Goal: Transaction & Acquisition: Book appointment/travel/reservation

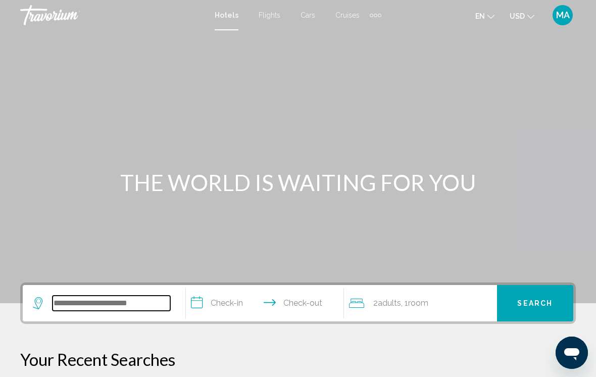
click at [136, 301] on input "Search widget" at bounding box center [112, 303] width 118 height 15
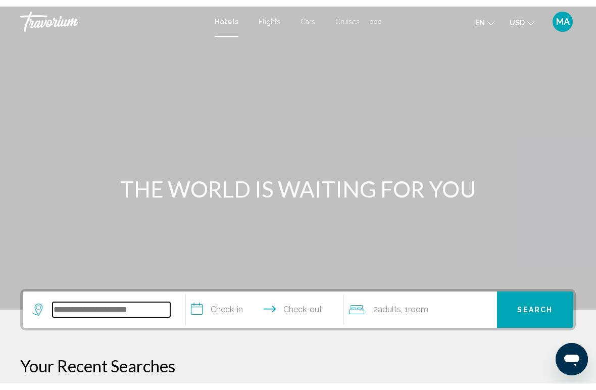
scroll to position [8, 0]
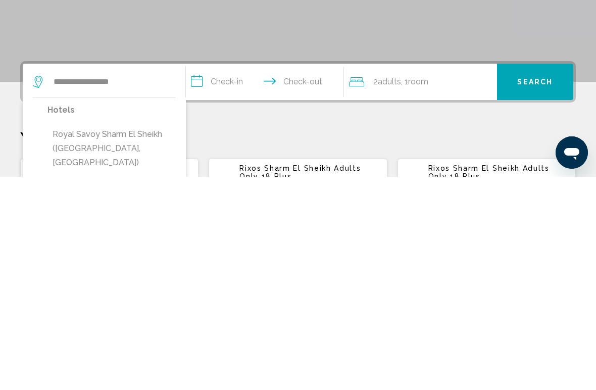
click at [127, 338] on button "Royal Savoy Sharm El Sheikh ([GEOGRAPHIC_DATA], [GEOGRAPHIC_DATA])" at bounding box center [112, 362] width 128 height 48
type input "**********"
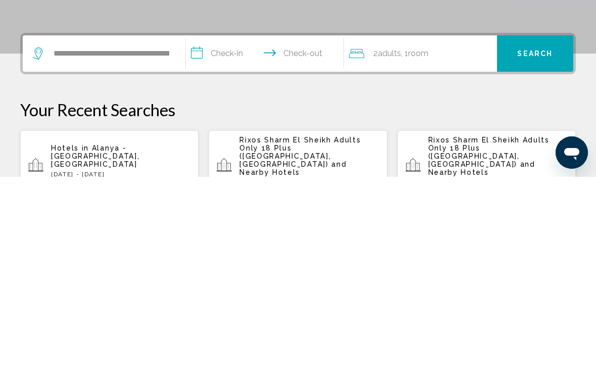
click at [227, 249] on input "**********" at bounding box center [267, 268] width 162 height 39
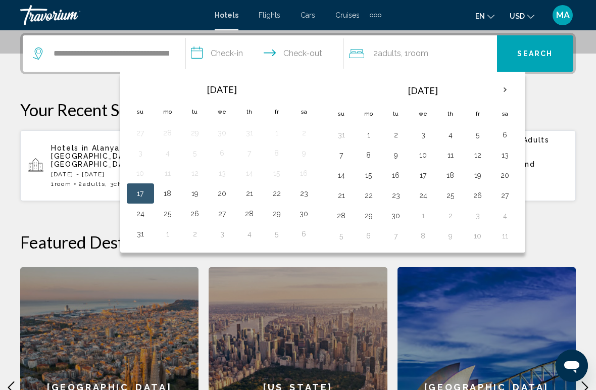
click at [224, 194] on button "20" at bounding box center [222, 193] width 16 height 14
click at [137, 195] on button "17" at bounding box center [140, 193] width 16 height 14
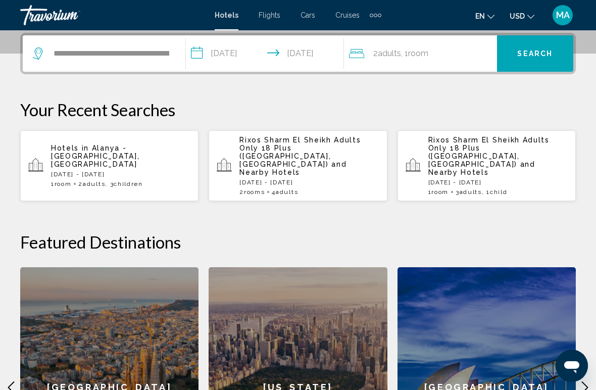
type input "**********"
click at [438, 56] on div "2 Adult Adults , 1 Room rooms" at bounding box center [423, 53] width 148 height 14
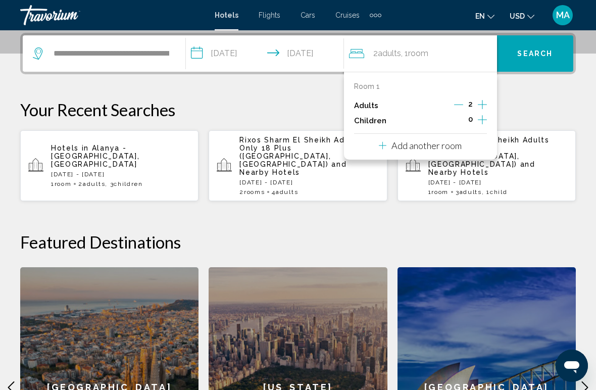
click at [538, 44] on button "Search" at bounding box center [535, 53] width 76 height 36
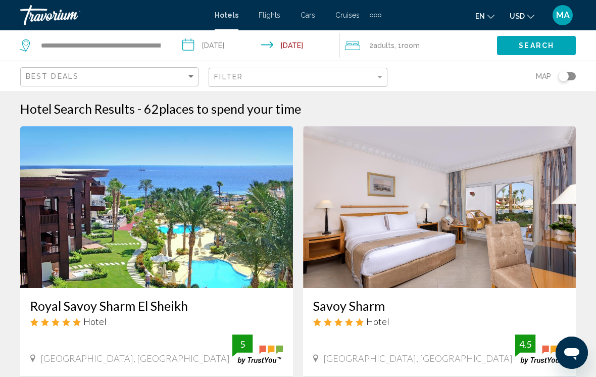
click at [243, 50] on input "**********" at bounding box center [260, 46] width 166 height 33
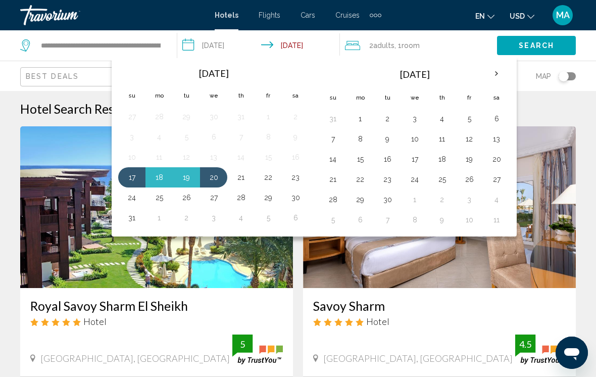
click at [130, 182] on button "17" at bounding box center [132, 177] width 16 height 14
click at [247, 177] on button "21" at bounding box center [241, 177] width 16 height 14
type input "**********"
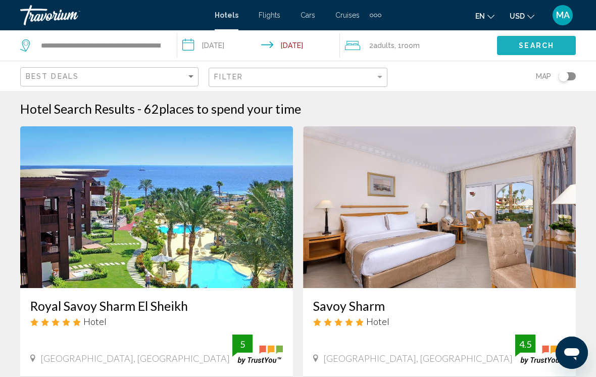
click at [535, 48] on span "Search" at bounding box center [536, 46] width 35 height 8
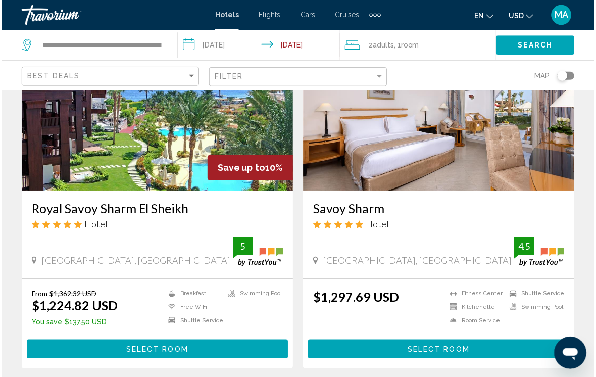
scroll to position [96, 0]
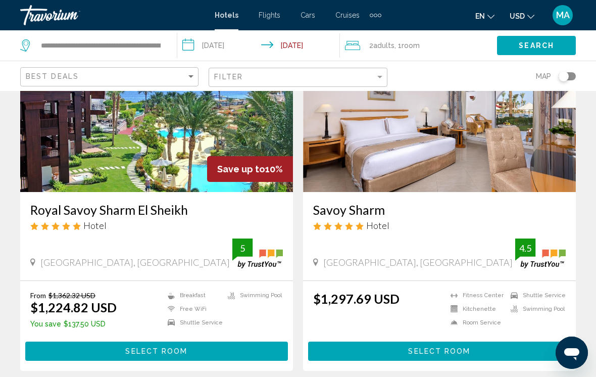
click at [152, 205] on h3 "Royal Savoy Sharm El Sheikh" at bounding box center [156, 209] width 253 height 15
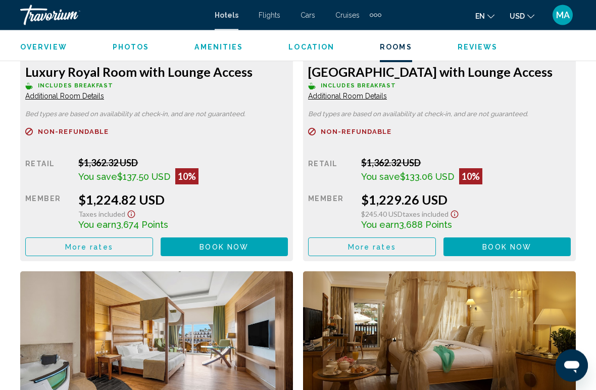
scroll to position [1675, 0]
click at [111, 238] on button "More rates" at bounding box center [89, 247] width 128 height 19
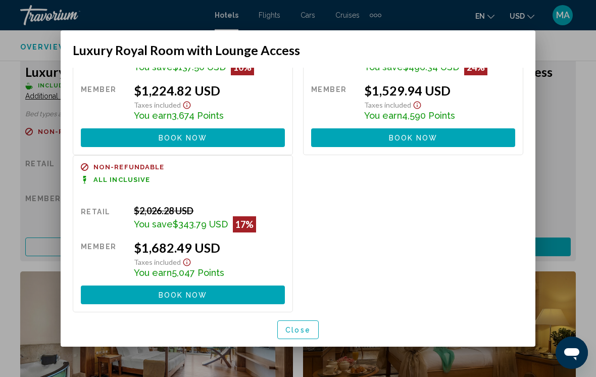
scroll to position [79, 0]
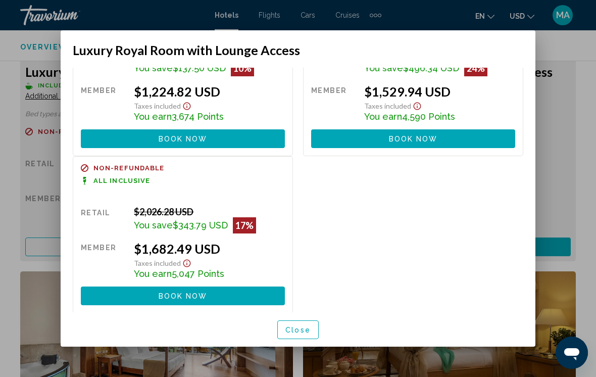
click at [295, 338] on button "Close" at bounding box center [297, 329] width 41 height 19
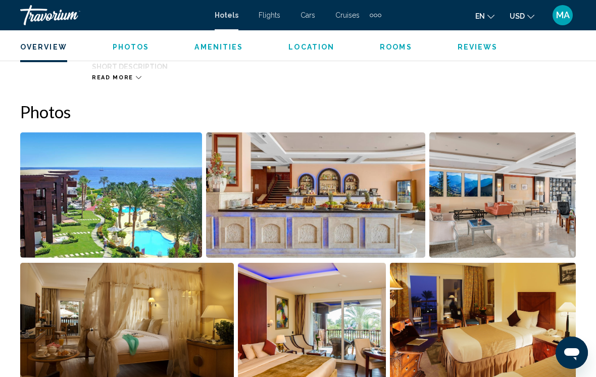
scroll to position [630, 0]
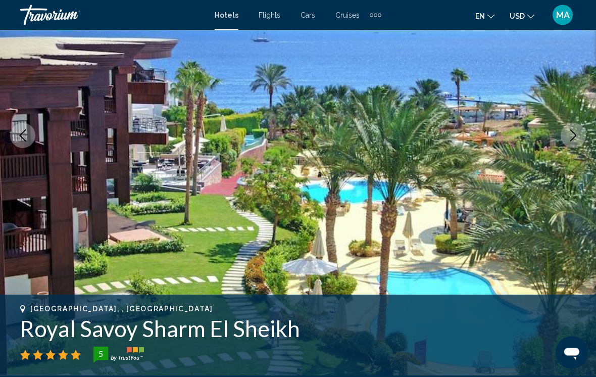
click at [570, 137] on icon "Next image" at bounding box center [574, 136] width 12 height 12
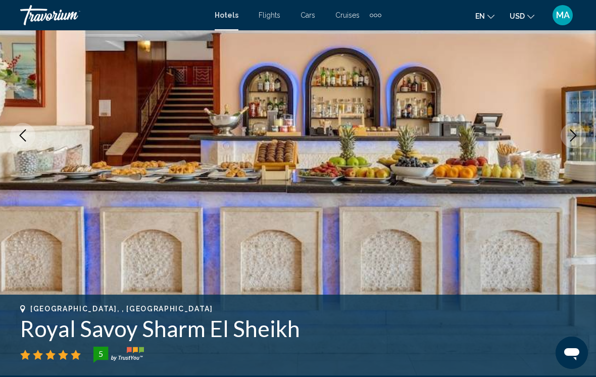
click at [572, 140] on icon "Next image" at bounding box center [574, 135] width 7 height 12
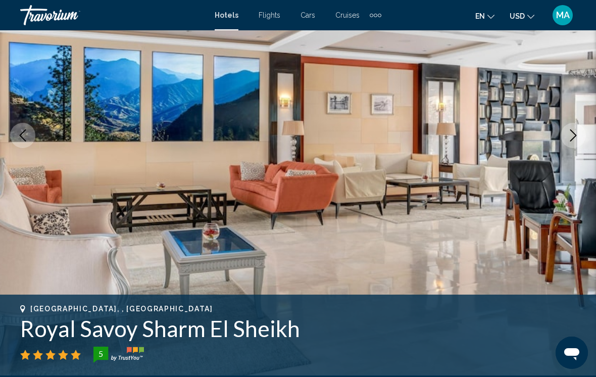
click at [578, 134] on icon "Next image" at bounding box center [574, 135] width 12 height 12
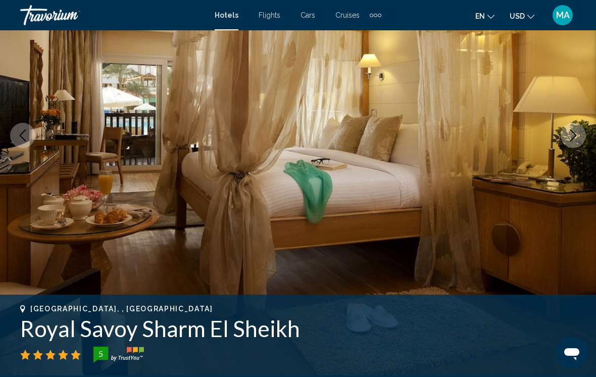
click at [580, 133] on button "Next image" at bounding box center [573, 135] width 25 height 25
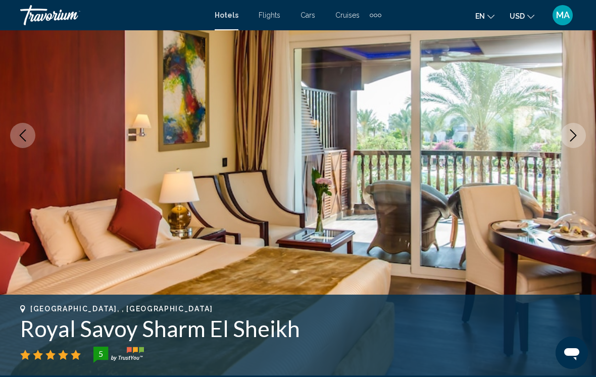
click at [576, 135] on icon "Next image" at bounding box center [574, 135] width 7 height 12
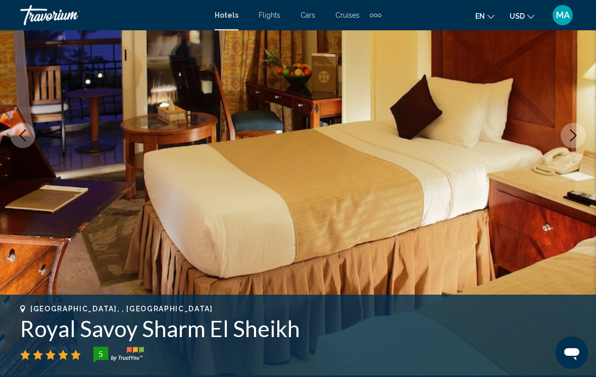
click at [576, 135] on icon "Next image" at bounding box center [574, 135] width 12 height 12
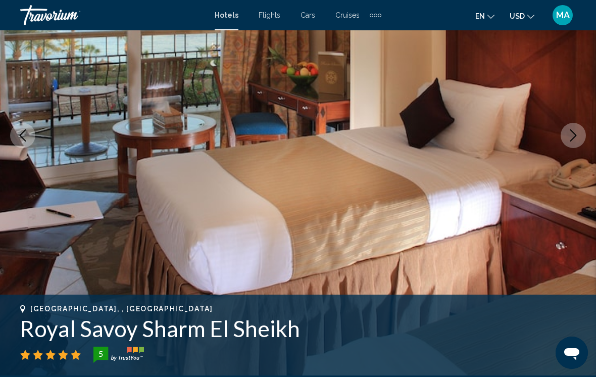
click at [572, 136] on icon "Next image" at bounding box center [574, 135] width 12 height 12
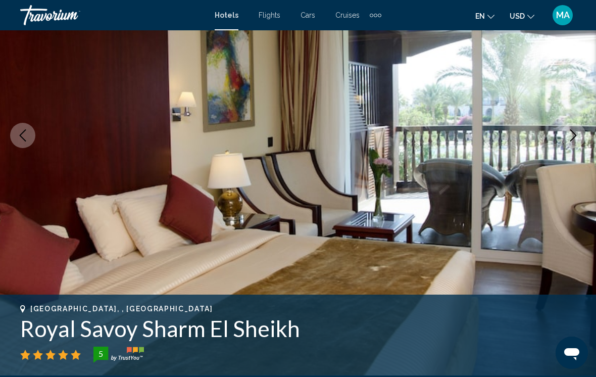
click at [574, 136] on icon "Next image" at bounding box center [574, 135] width 12 height 12
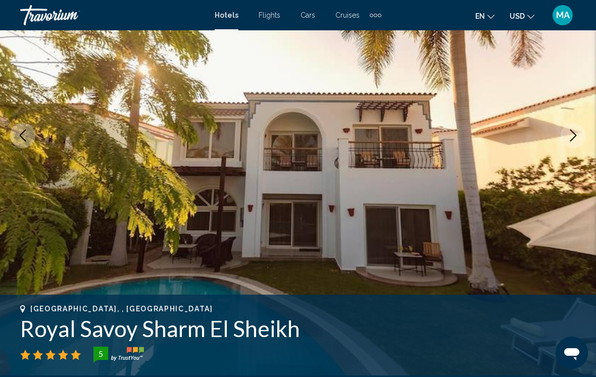
click at [575, 137] on icon "Next image" at bounding box center [574, 135] width 7 height 12
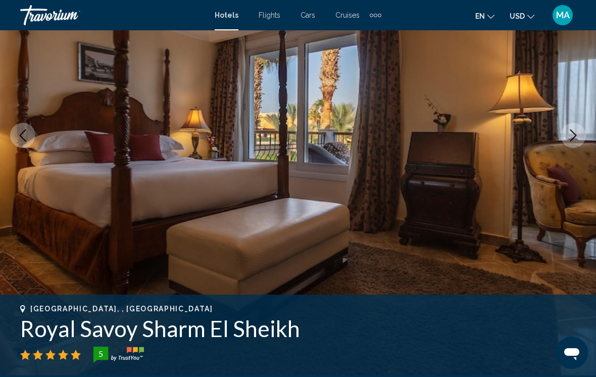
click at [577, 136] on icon "Next image" at bounding box center [574, 135] width 12 height 12
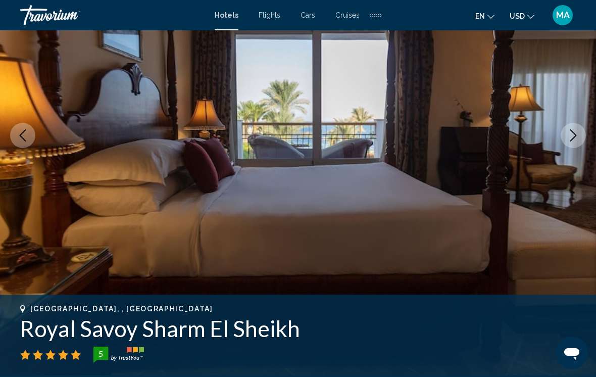
click at [582, 135] on button "Next image" at bounding box center [573, 135] width 25 height 25
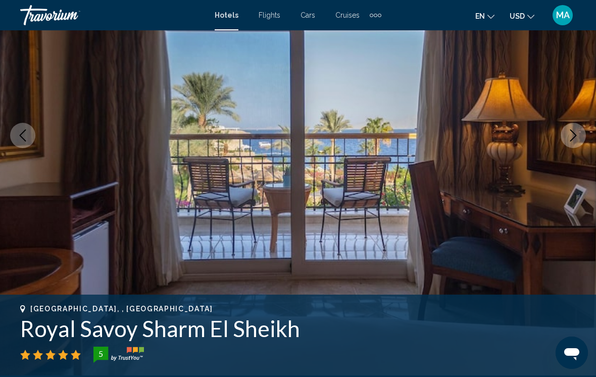
click at [581, 135] on button "Next image" at bounding box center [573, 135] width 25 height 25
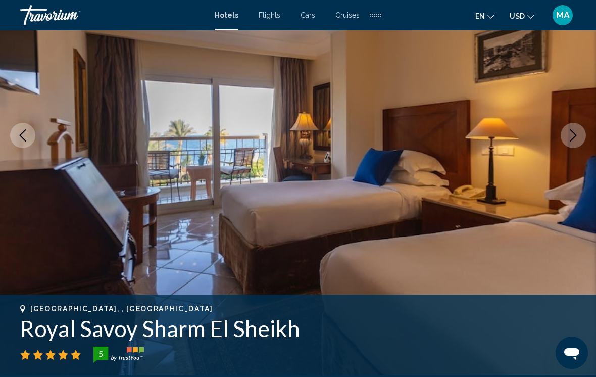
click at [581, 135] on button "Next image" at bounding box center [573, 135] width 25 height 25
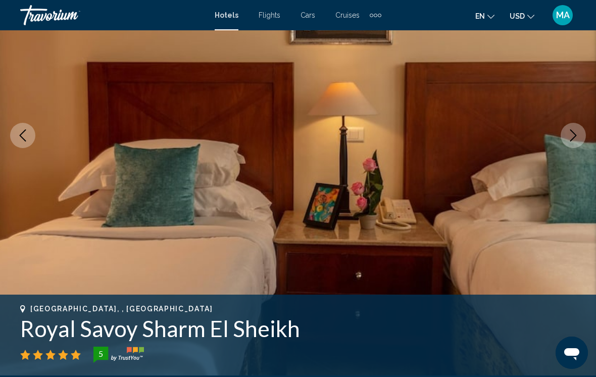
click at [577, 136] on icon "Next image" at bounding box center [574, 135] width 12 height 12
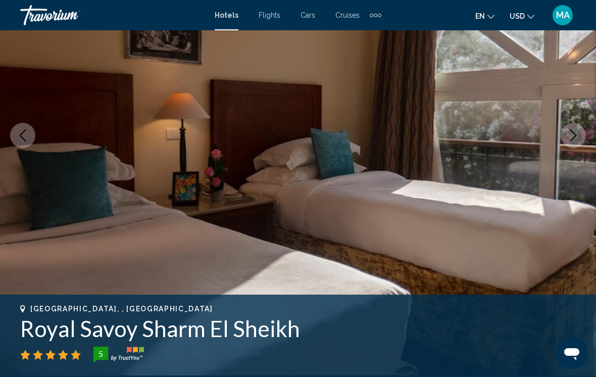
click at [578, 137] on icon "Next image" at bounding box center [574, 135] width 12 height 12
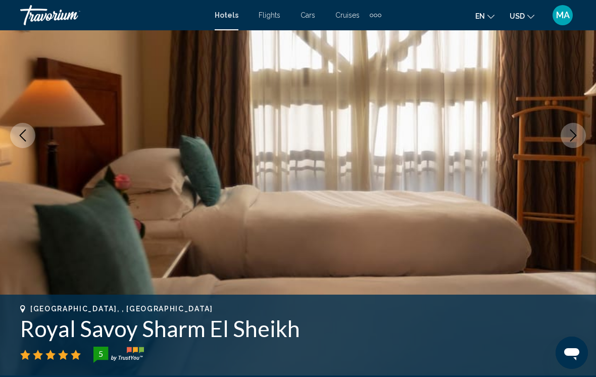
click at [580, 136] on button "Next image" at bounding box center [573, 135] width 25 height 25
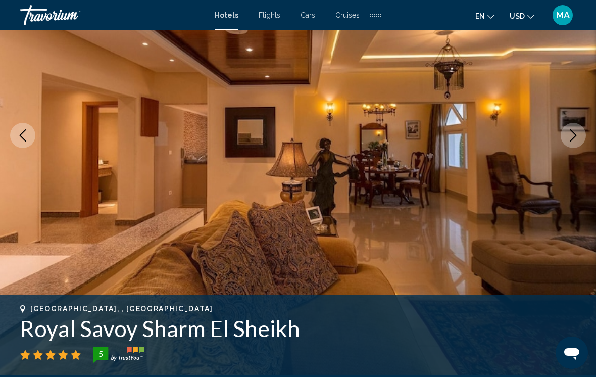
click at [581, 136] on button "Next image" at bounding box center [573, 135] width 25 height 25
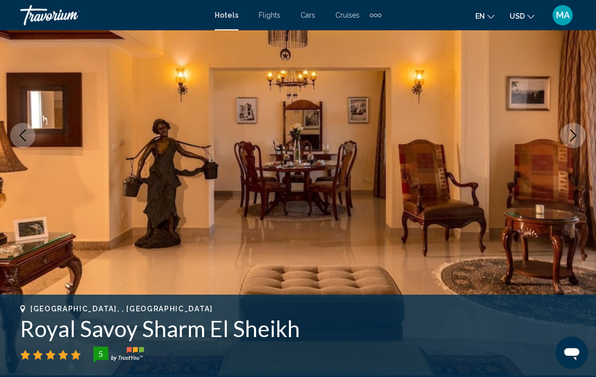
click at [581, 135] on button "Next image" at bounding box center [573, 135] width 25 height 25
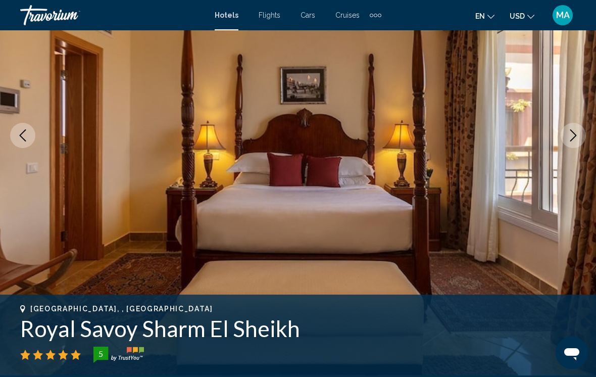
click at [582, 135] on button "Next image" at bounding box center [573, 135] width 25 height 25
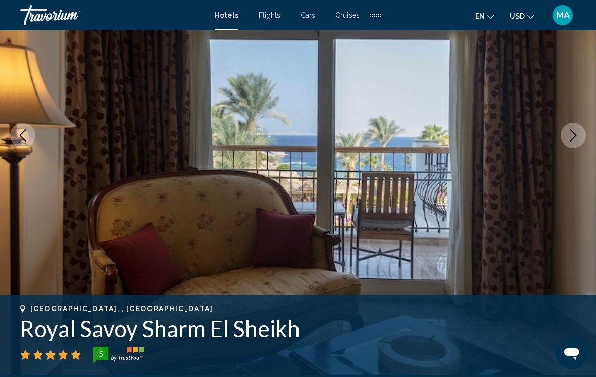
click at [581, 136] on button "Next image" at bounding box center [573, 135] width 25 height 25
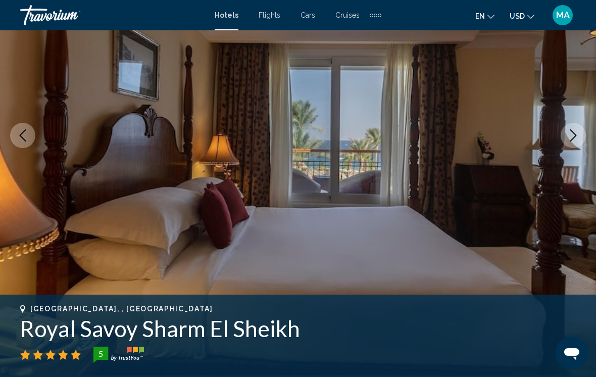
click at [580, 136] on button "Next image" at bounding box center [573, 135] width 25 height 25
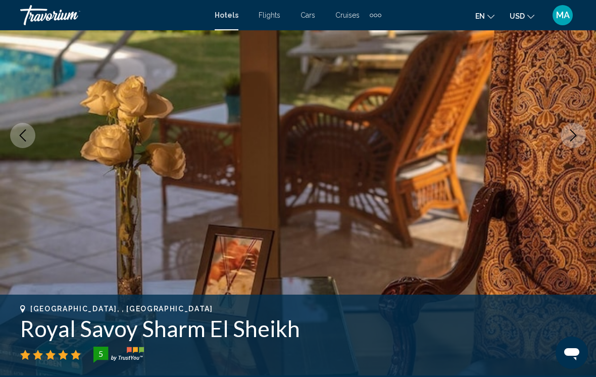
click at [580, 137] on button "Next image" at bounding box center [573, 135] width 25 height 25
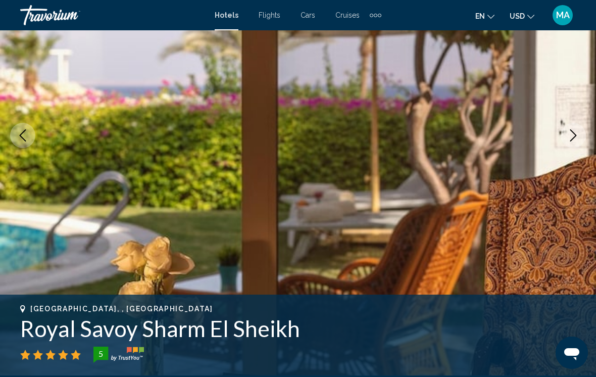
click at [580, 137] on button "Next image" at bounding box center [573, 135] width 25 height 25
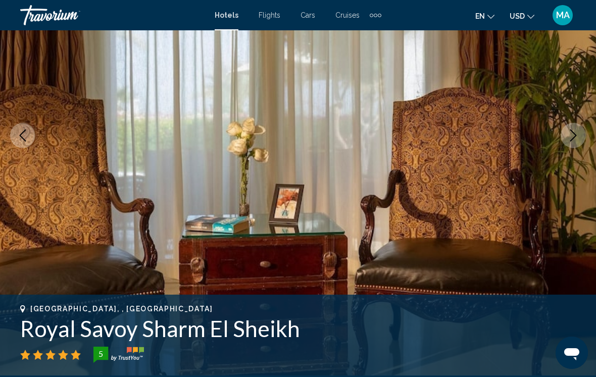
click at [583, 136] on button "Next image" at bounding box center [573, 135] width 25 height 25
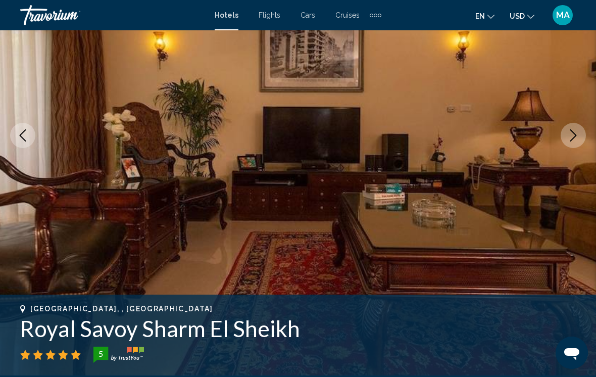
click at [585, 137] on button "Next image" at bounding box center [573, 135] width 25 height 25
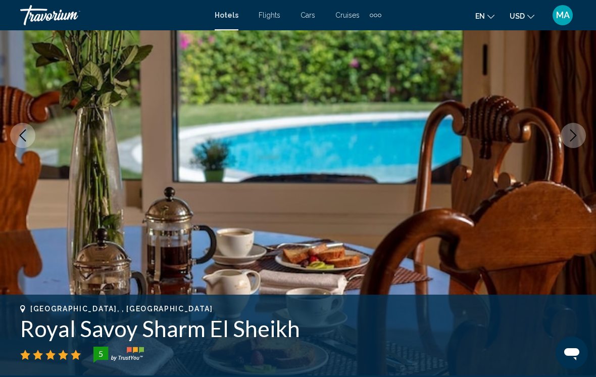
click at [591, 136] on img "Main content" at bounding box center [298, 135] width 596 height 480
click at [577, 136] on icon "Next image" at bounding box center [574, 135] width 12 height 12
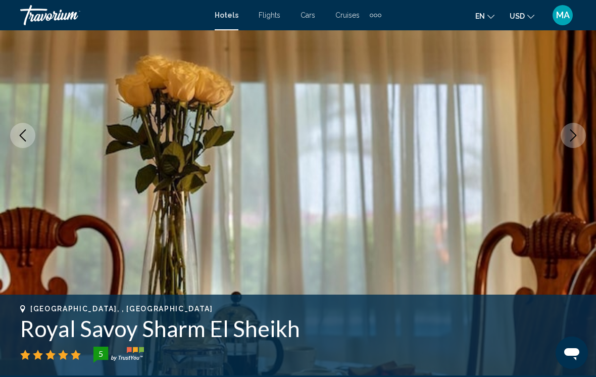
click at [575, 136] on icon "Next image" at bounding box center [574, 135] width 7 height 12
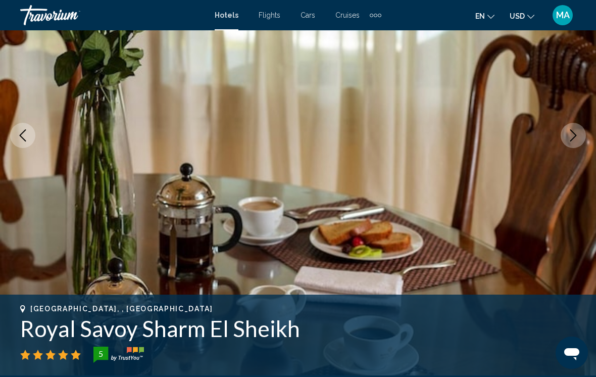
click at [571, 138] on icon "Next image" at bounding box center [574, 135] width 12 height 12
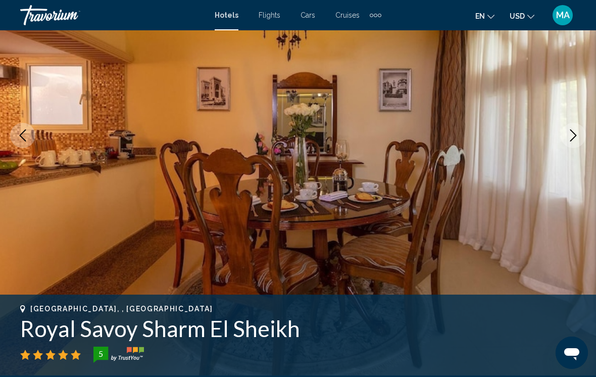
click at [571, 138] on icon "Next image" at bounding box center [574, 135] width 12 height 12
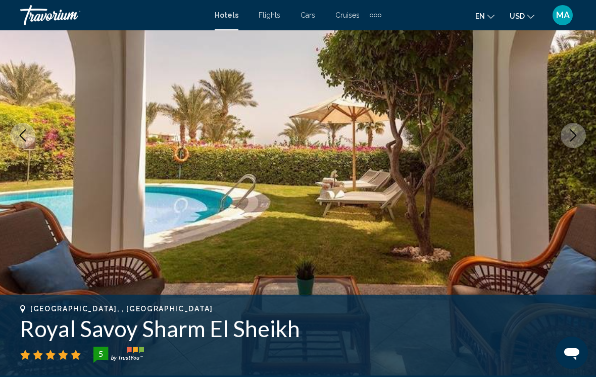
click at [571, 138] on icon "Next image" at bounding box center [574, 135] width 12 height 12
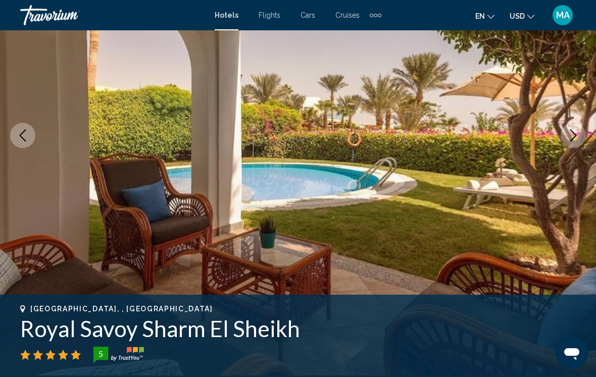
click at [573, 138] on icon "Next image" at bounding box center [574, 135] width 12 height 12
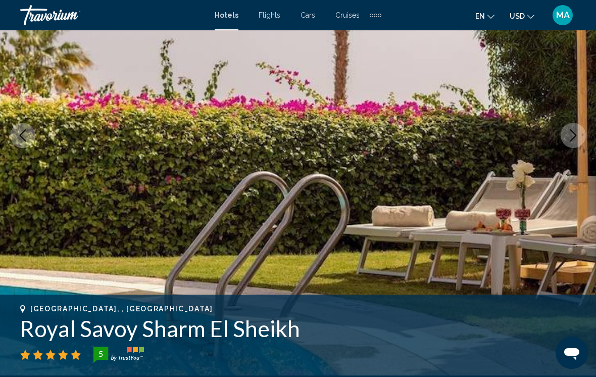
click at [578, 137] on icon "Next image" at bounding box center [574, 135] width 12 height 12
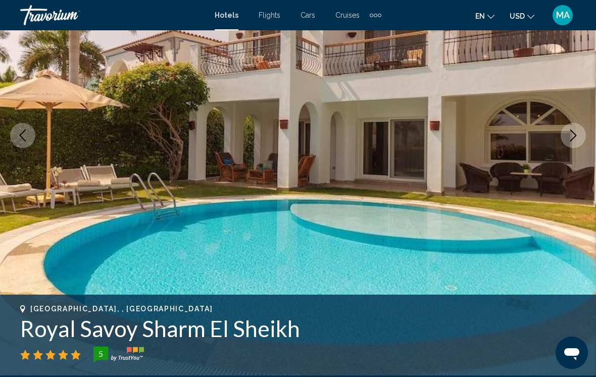
click at [577, 138] on icon "Next image" at bounding box center [574, 135] width 12 height 12
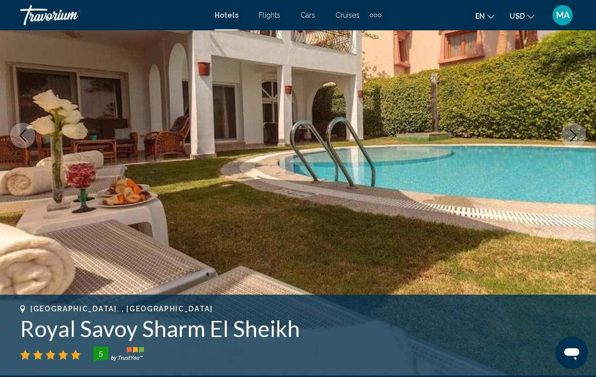
click at [580, 137] on button "Next image" at bounding box center [573, 135] width 25 height 25
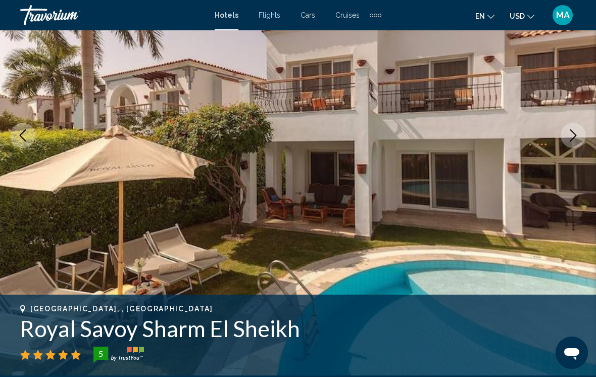
click at [580, 137] on button "Next image" at bounding box center [573, 135] width 25 height 25
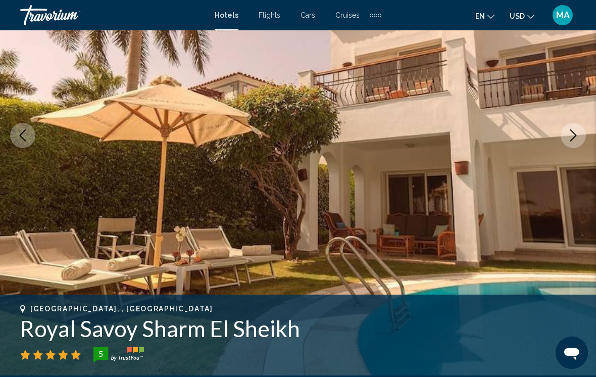
click at [580, 137] on button "Next image" at bounding box center [573, 135] width 25 height 25
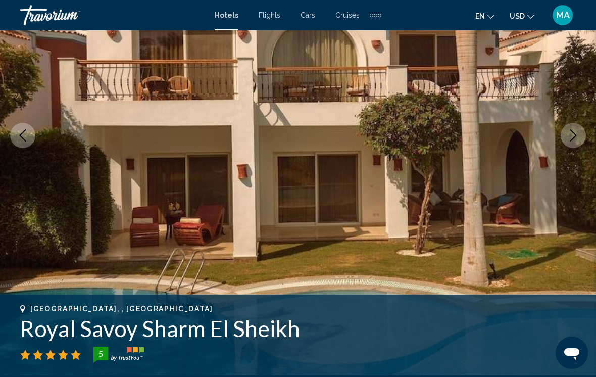
click at [582, 137] on button "Next image" at bounding box center [573, 135] width 25 height 25
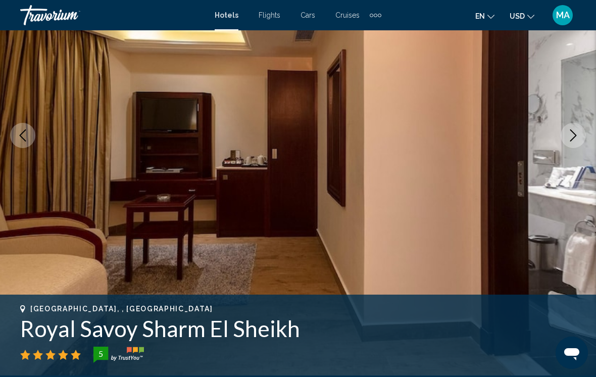
click at [582, 137] on button "Next image" at bounding box center [573, 135] width 25 height 25
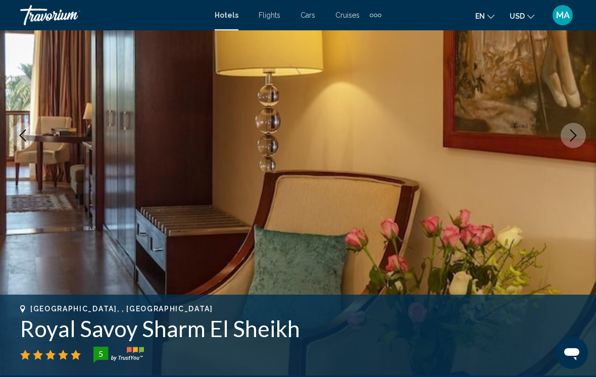
click at [582, 138] on button "Next image" at bounding box center [573, 135] width 25 height 25
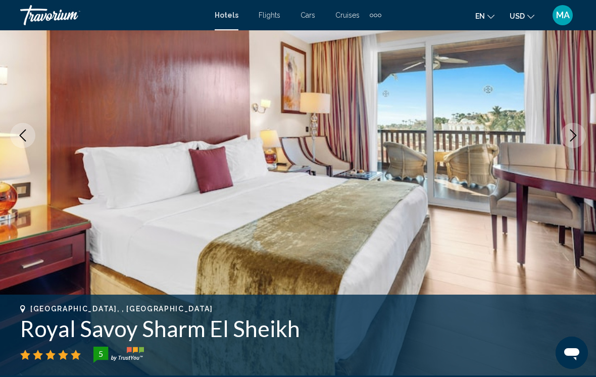
click at [582, 138] on button "Next image" at bounding box center [573, 135] width 25 height 25
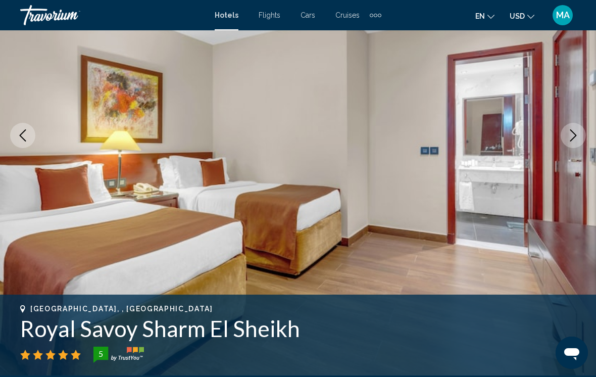
click at [582, 138] on button "Next image" at bounding box center [573, 135] width 25 height 25
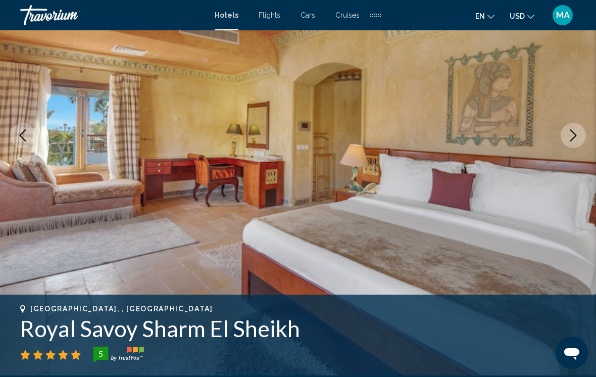
click at [580, 139] on button "Next image" at bounding box center [573, 135] width 25 height 25
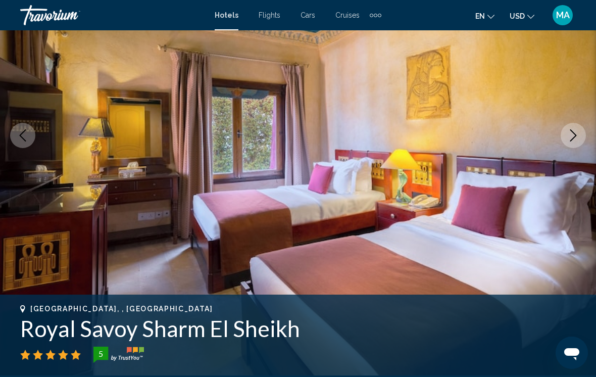
click at [579, 139] on icon "Next image" at bounding box center [574, 135] width 12 height 12
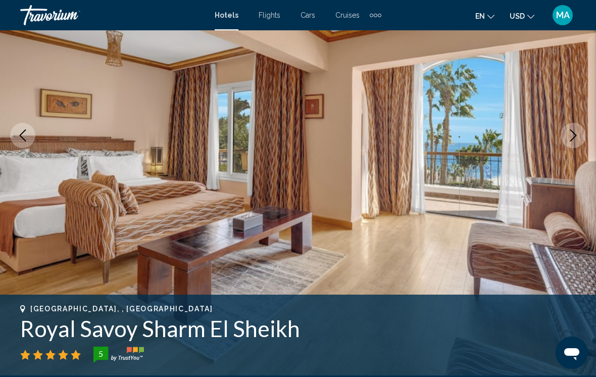
click at [582, 139] on button "Next image" at bounding box center [573, 135] width 25 height 25
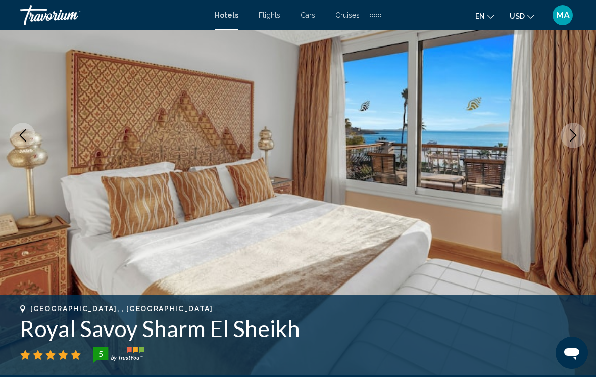
click at [583, 139] on button "Next image" at bounding box center [573, 135] width 25 height 25
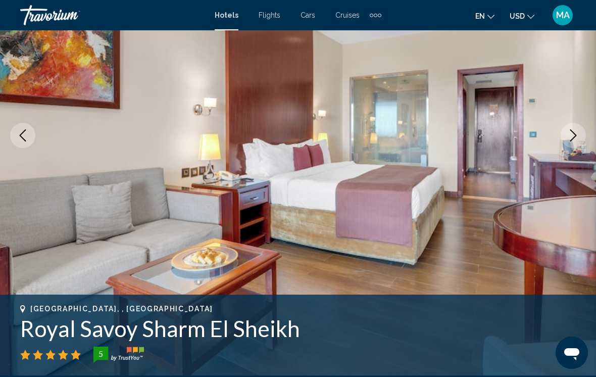
click at [582, 139] on button "Next image" at bounding box center [573, 135] width 25 height 25
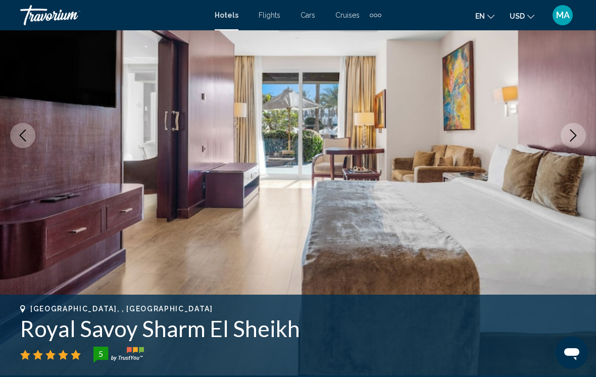
click at [580, 138] on button "Next image" at bounding box center [573, 135] width 25 height 25
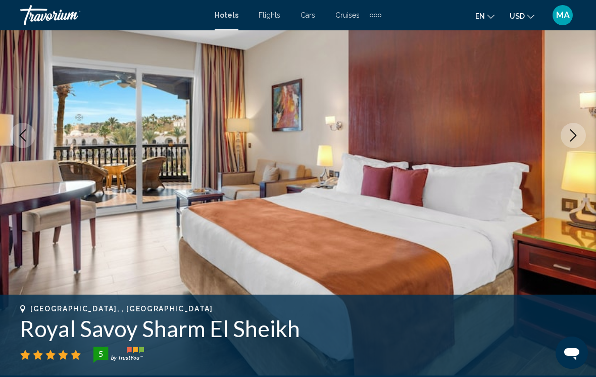
click at [581, 139] on button "Next image" at bounding box center [573, 135] width 25 height 25
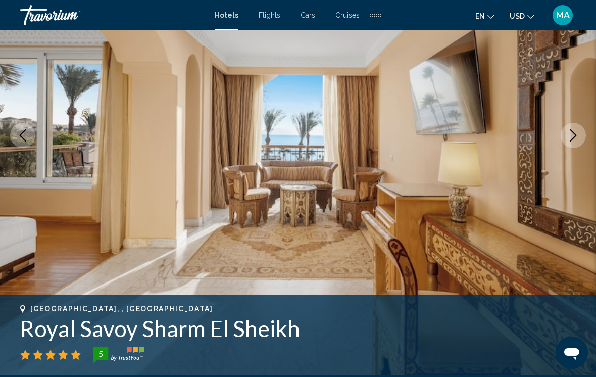
click at [582, 139] on button "Next image" at bounding box center [573, 135] width 25 height 25
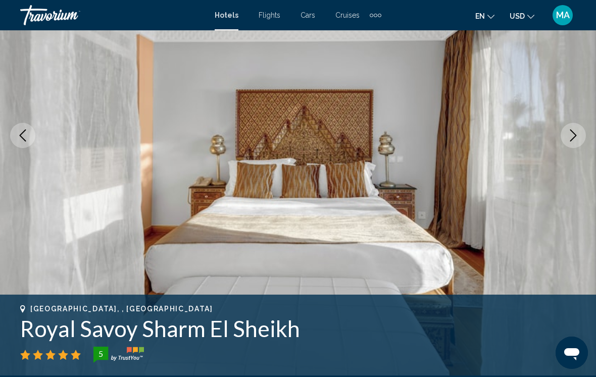
click at [580, 139] on button "Next image" at bounding box center [573, 135] width 25 height 25
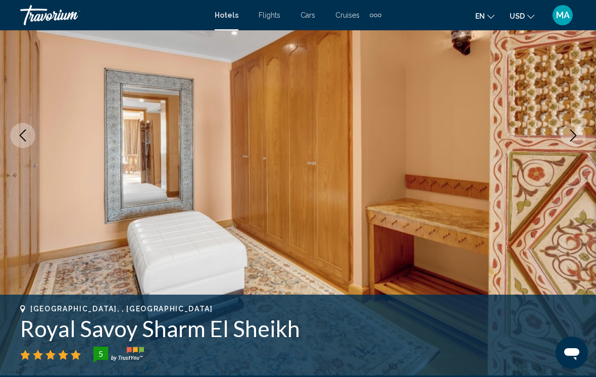
click at [577, 141] on icon "Next image" at bounding box center [574, 135] width 12 height 12
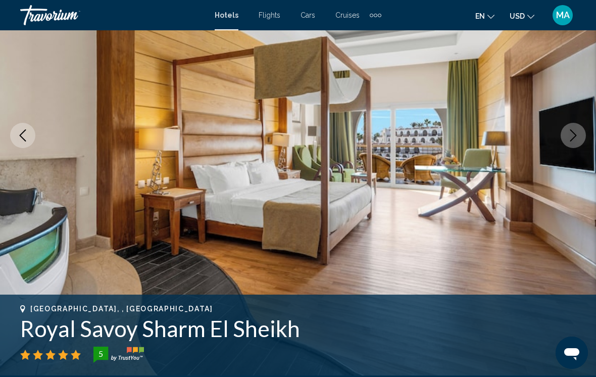
click at [580, 141] on button "Next image" at bounding box center [573, 135] width 25 height 25
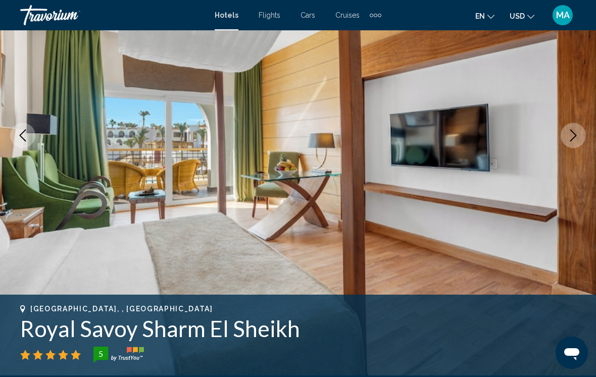
click at [577, 141] on icon "Next image" at bounding box center [574, 135] width 12 height 12
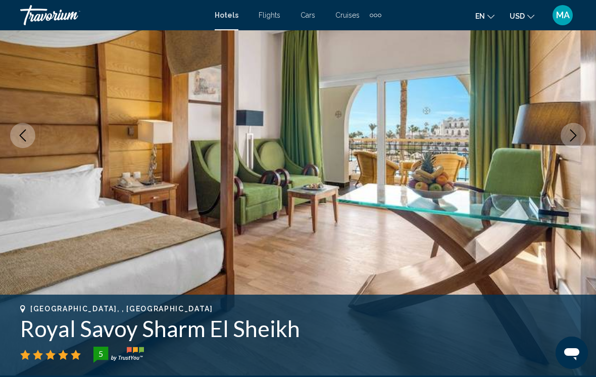
click at [576, 141] on icon "Next image" at bounding box center [574, 135] width 12 height 12
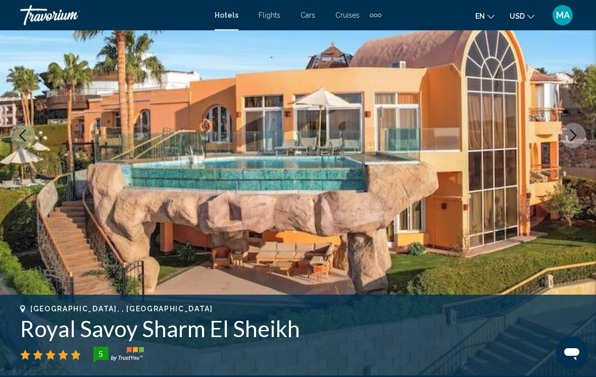
click at [575, 142] on button "Next image" at bounding box center [573, 135] width 25 height 25
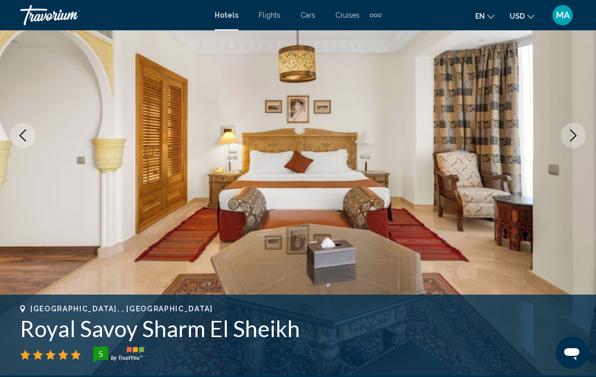
click at [574, 142] on button "Next image" at bounding box center [573, 135] width 25 height 25
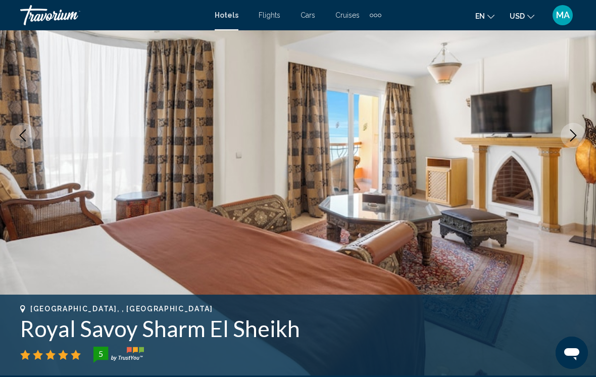
click at [576, 141] on icon "Next image" at bounding box center [574, 135] width 12 height 12
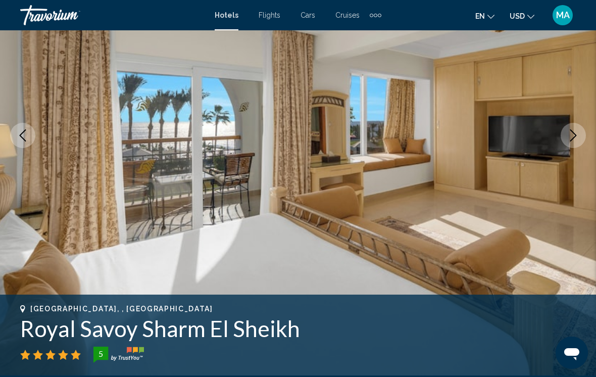
click at [577, 142] on button "Next image" at bounding box center [573, 135] width 25 height 25
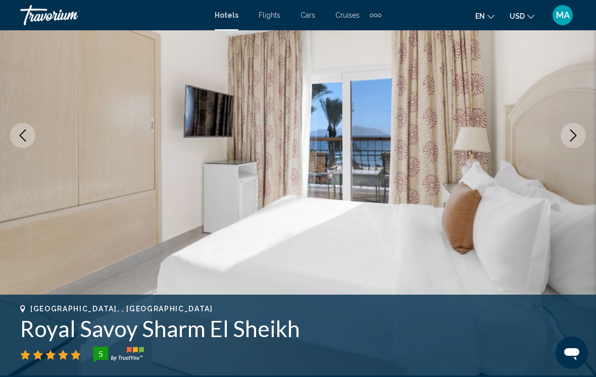
click at [574, 143] on button "Next image" at bounding box center [573, 135] width 25 height 25
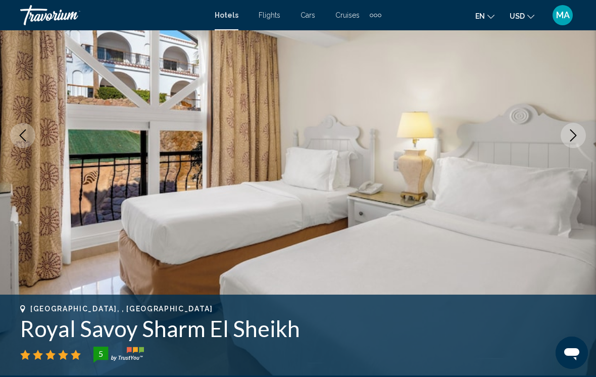
click at [576, 143] on button "Next image" at bounding box center [573, 135] width 25 height 25
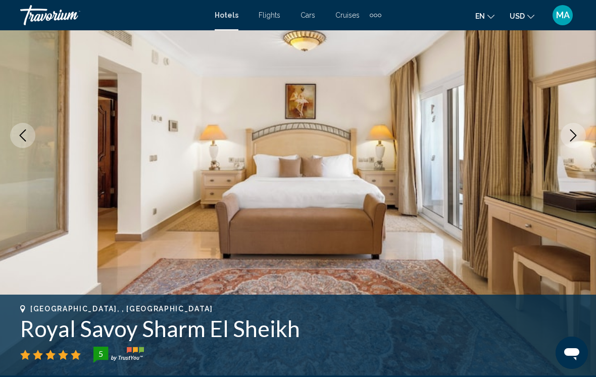
click at [577, 142] on button "Next image" at bounding box center [573, 135] width 25 height 25
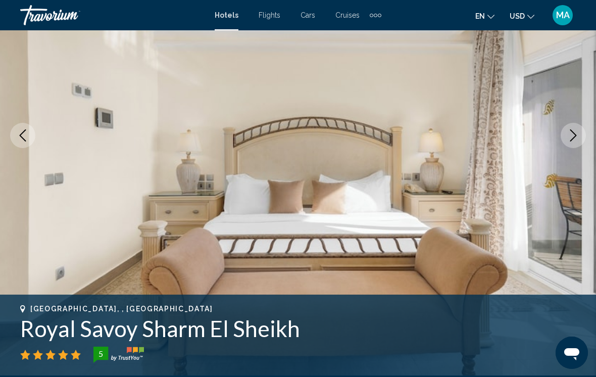
click at [578, 142] on button "Next image" at bounding box center [573, 135] width 25 height 25
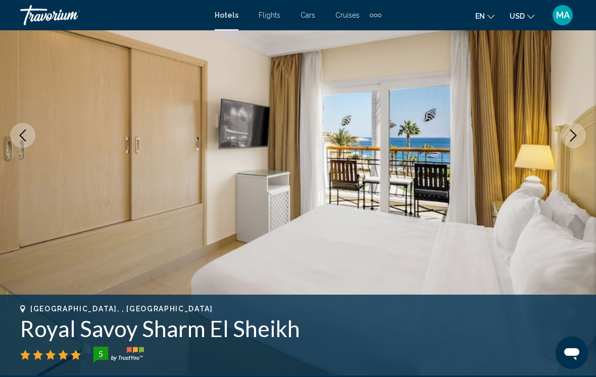
click at [579, 142] on button "Next image" at bounding box center [573, 135] width 25 height 25
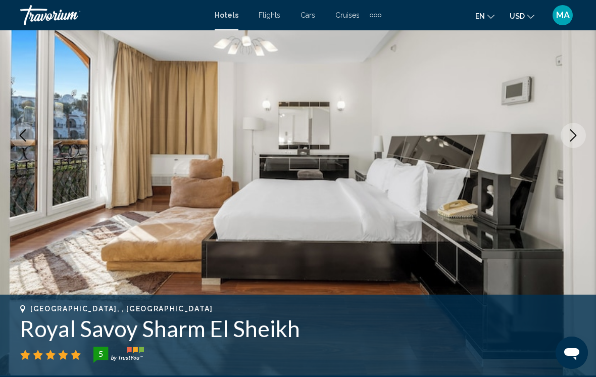
click at [579, 143] on button "Next image" at bounding box center [573, 135] width 25 height 25
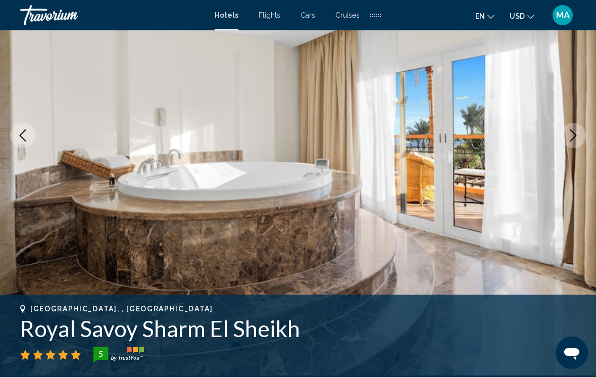
click at [577, 144] on button "Next image" at bounding box center [573, 135] width 25 height 25
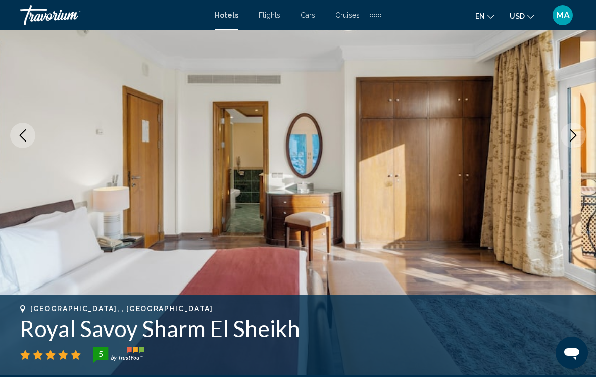
click at [578, 144] on button "Next image" at bounding box center [573, 135] width 25 height 25
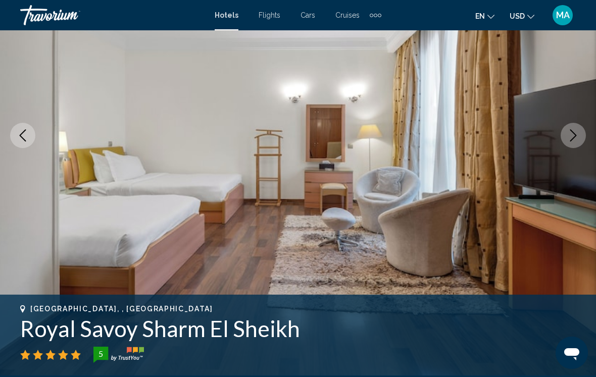
click at [579, 144] on button "Next image" at bounding box center [573, 135] width 25 height 25
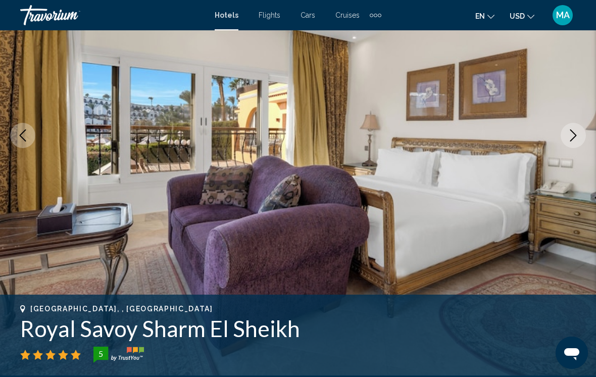
click at [582, 142] on button "Next image" at bounding box center [573, 135] width 25 height 25
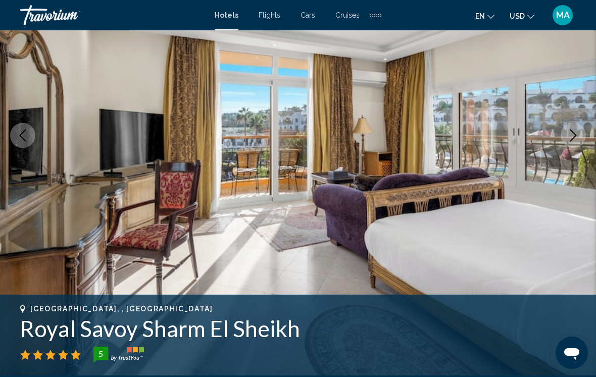
click at [582, 142] on button "Next image" at bounding box center [573, 135] width 25 height 25
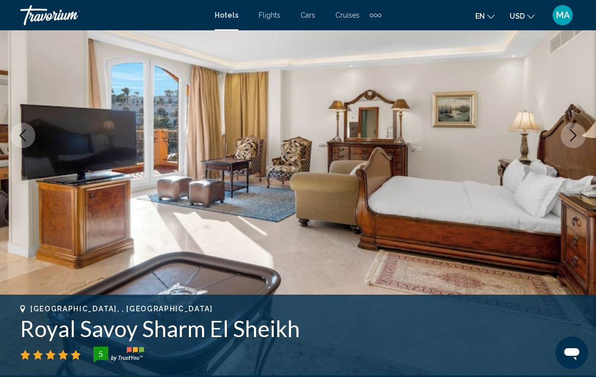
click at [582, 143] on button "Next image" at bounding box center [573, 135] width 25 height 25
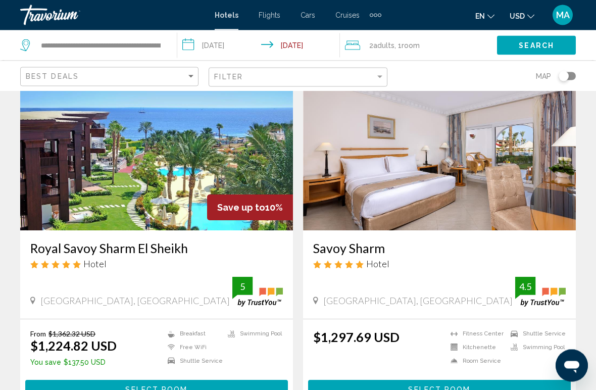
scroll to position [60, 0]
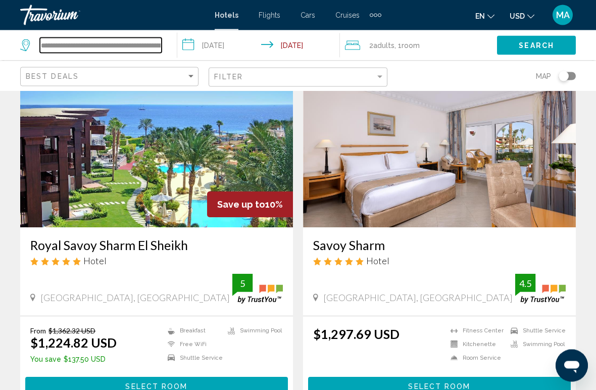
click at [161, 46] on input "**********" at bounding box center [101, 45] width 122 height 15
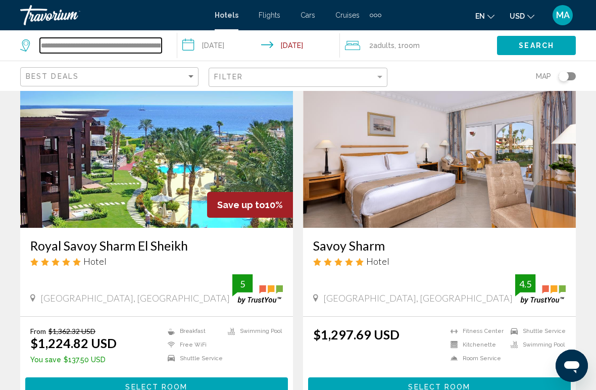
click at [154, 52] on input "**********" at bounding box center [101, 45] width 122 height 15
type input "*****"
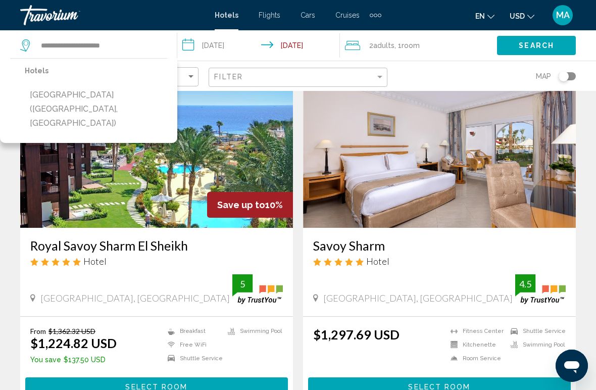
click at [121, 95] on button "[GEOGRAPHIC_DATA] ([GEOGRAPHIC_DATA], [GEOGRAPHIC_DATA])" at bounding box center [96, 109] width 143 height 48
type input "**********"
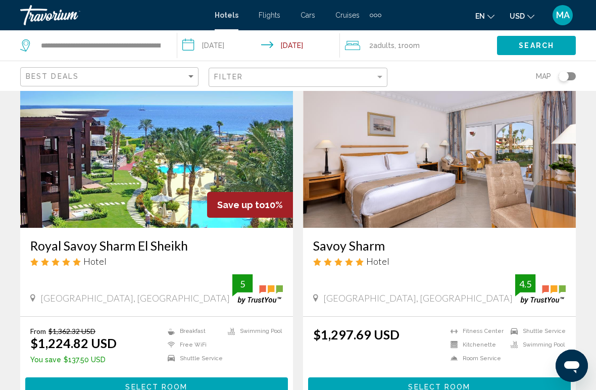
click at [539, 39] on button "Search" at bounding box center [536, 45] width 79 height 19
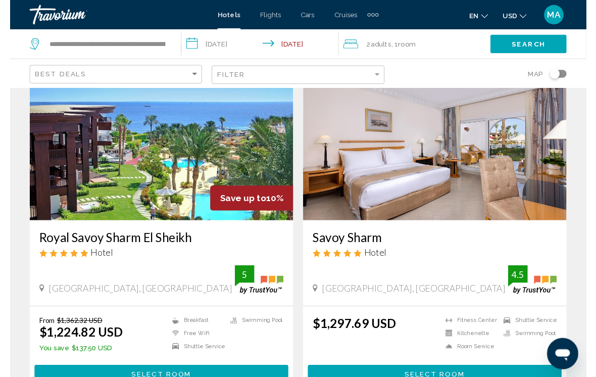
scroll to position [18, 0]
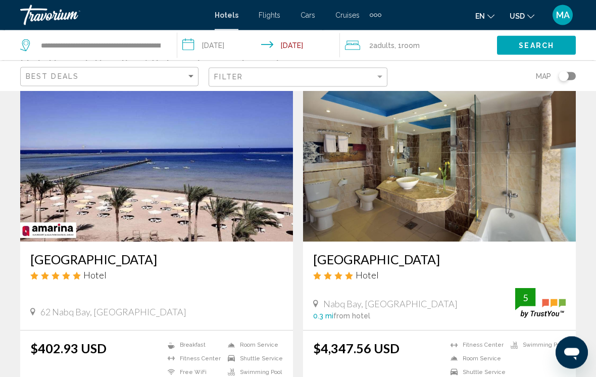
scroll to position [38, 0]
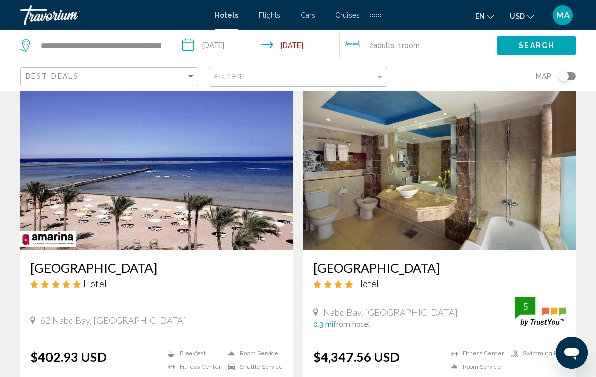
click at [196, 265] on h3 "[GEOGRAPHIC_DATA]" at bounding box center [156, 267] width 253 height 15
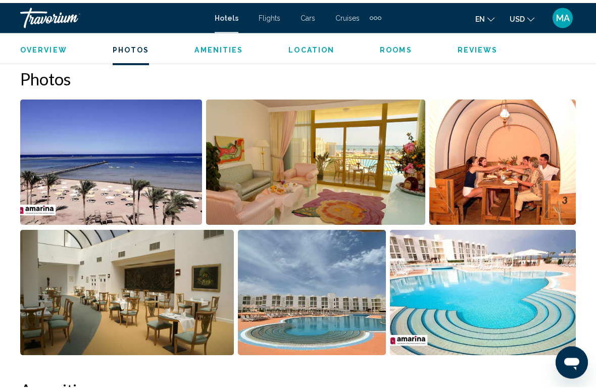
scroll to position [660, 0]
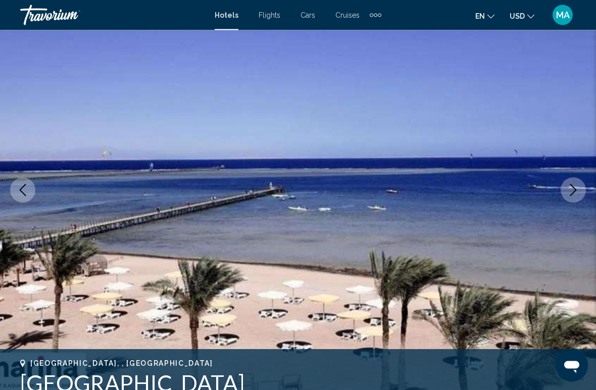
click at [572, 195] on icon "Next image" at bounding box center [574, 190] width 7 height 12
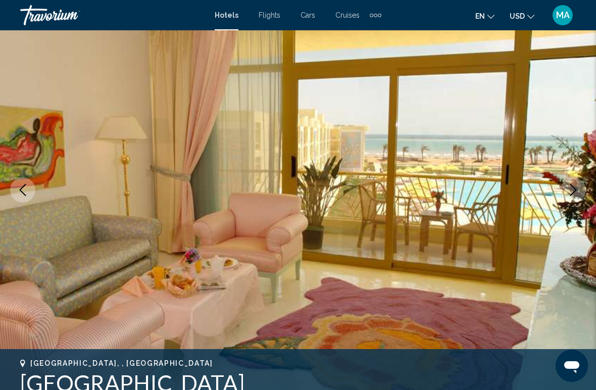
click at [581, 188] on button "Next image" at bounding box center [573, 189] width 25 height 25
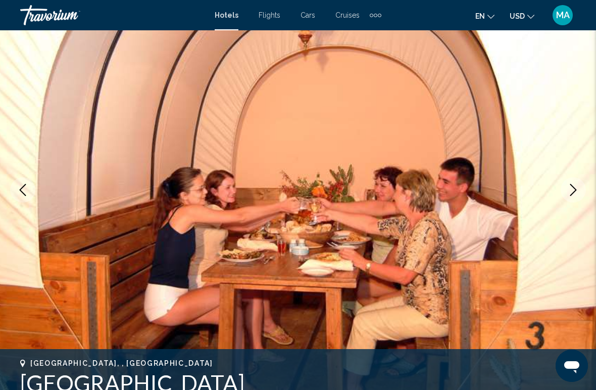
click at [582, 192] on button "Next image" at bounding box center [573, 189] width 25 height 25
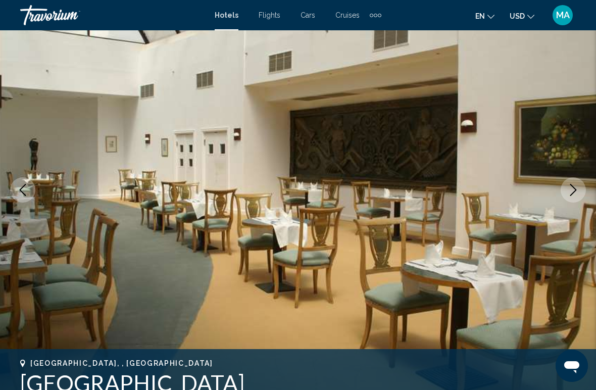
click at [573, 193] on icon "Next image" at bounding box center [574, 190] width 12 height 12
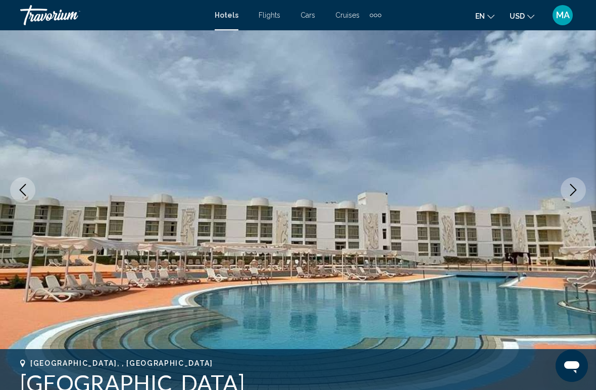
click at [575, 194] on icon "Next image" at bounding box center [574, 190] width 12 height 12
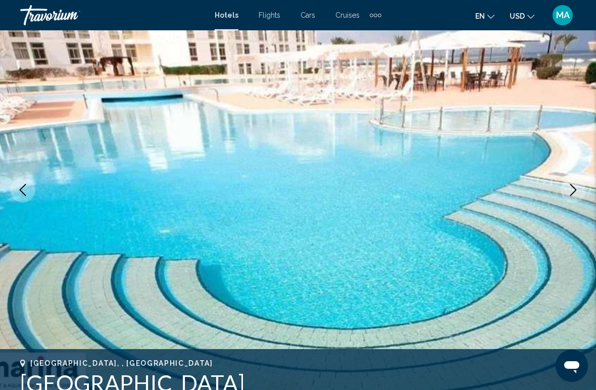
click at [572, 190] on icon "Next image" at bounding box center [574, 190] width 12 height 12
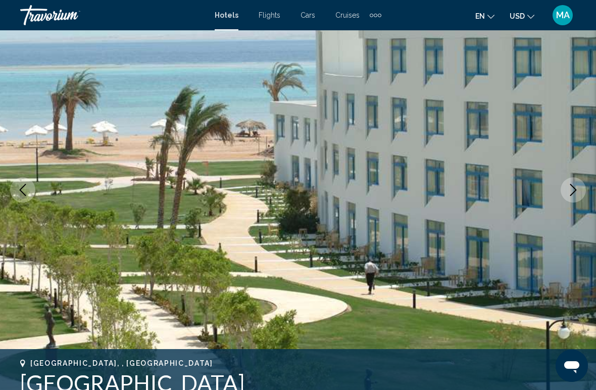
click at [575, 192] on icon "Next image" at bounding box center [574, 190] width 7 height 12
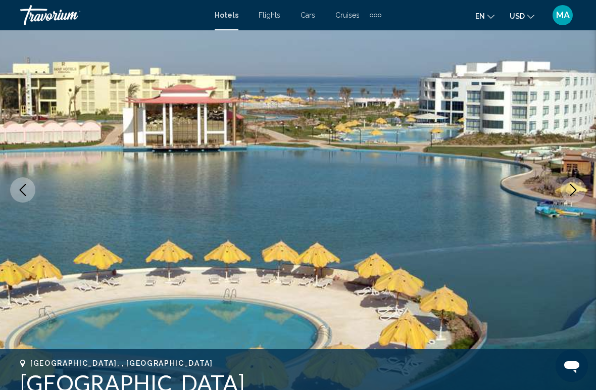
click at [574, 193] on icon "Next image" at bounding box center [574, 190] width 12 height 12
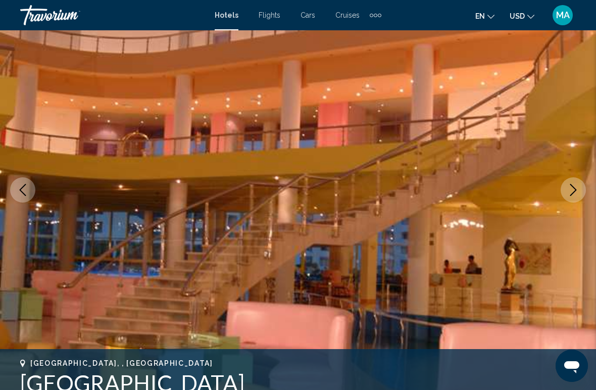
click at [574, 193] on icon "Next image" at bounding box center [574, 190] width 7 height 12
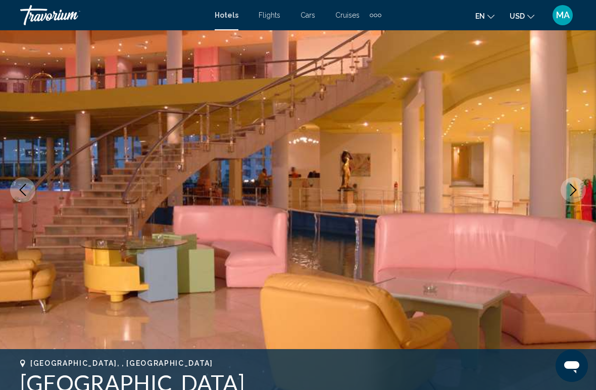
click at [571, 196] on button "Next image" at bounding box center [573, 189] width 25 height 25
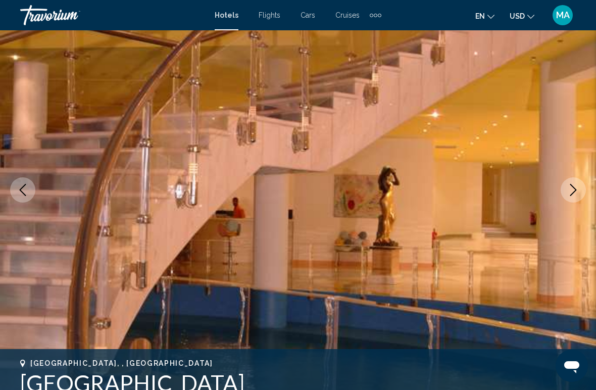
click at [571, 195] on icon "Next image" at bounding box center [574, 190] width 12 height 12
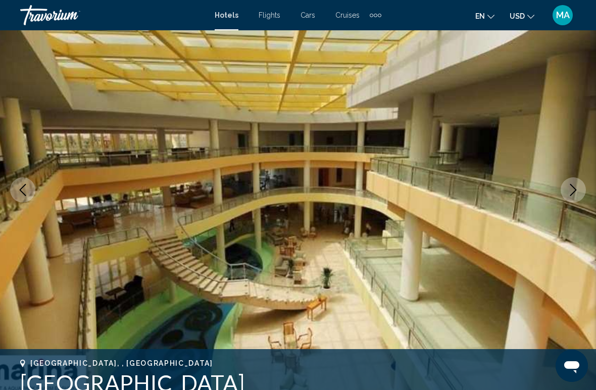
click at [573, 192] on icon "Next image" at bounding box center [574, 190] width 12 height 12
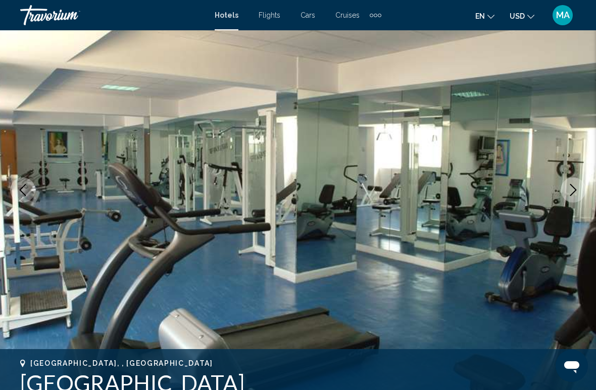
click at [573, 193] on icon "Next image" at bounding box center [574, 190] width 7 height 12
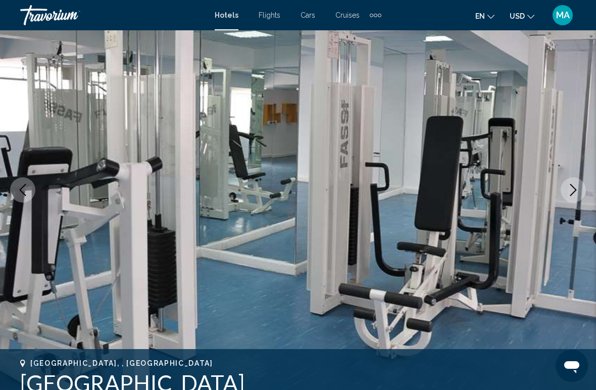
click at [572, 193] on icon "Next image" at bounding box center [574, 190] width 12 height 12
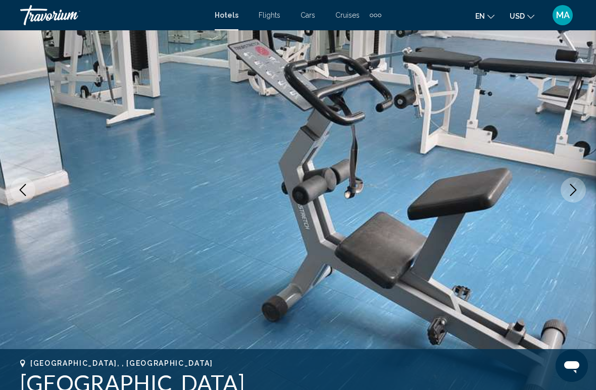
click at [571, 195] on icon "Next image" at bounding box center [574, 190] width 12 height 12
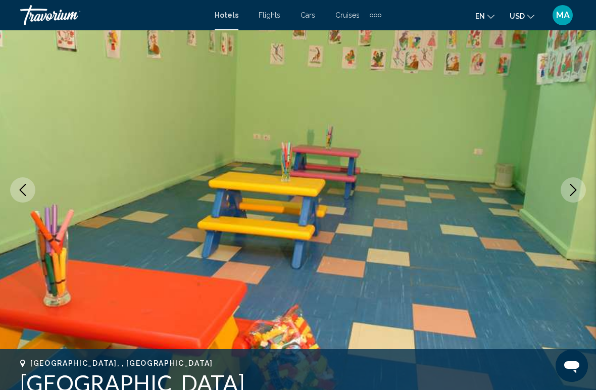
click at [570, 194] on icon "Next image" at bounding box center [574, 190] width 12 height 12
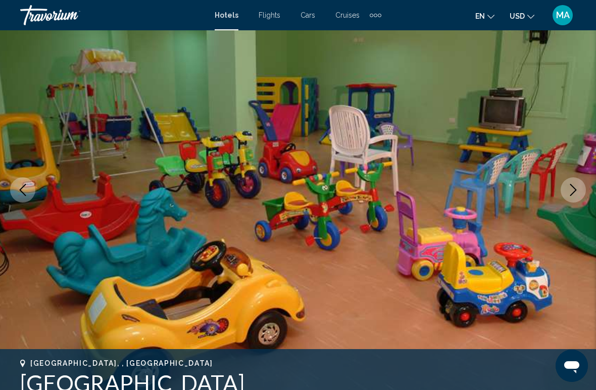
click at [573, 195] on icon "Next image" at bounding box center [574, 190] width 12 height 12
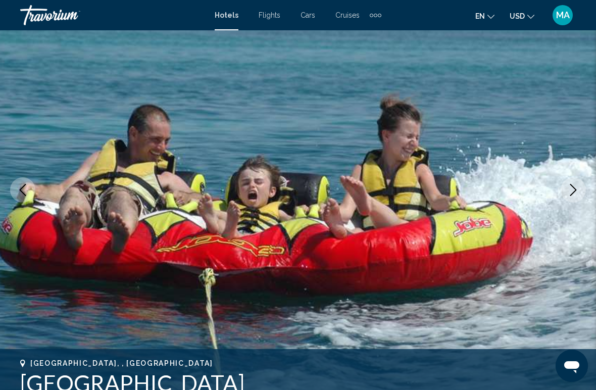
click at [574, 192] on icon "Next image" at bounding box center [574, 190] width 12 height 12
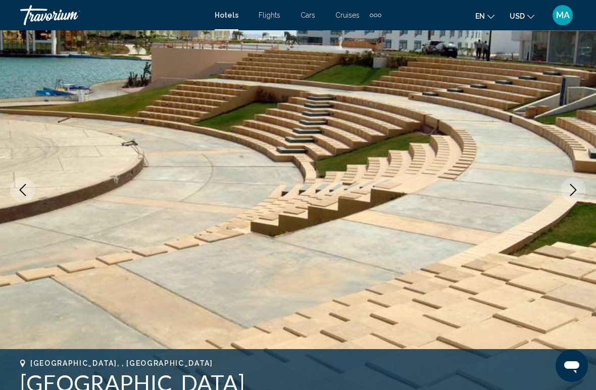
click at [576, 192] on icon "Next image" at bounding box center [574, 190] width 12 height 12
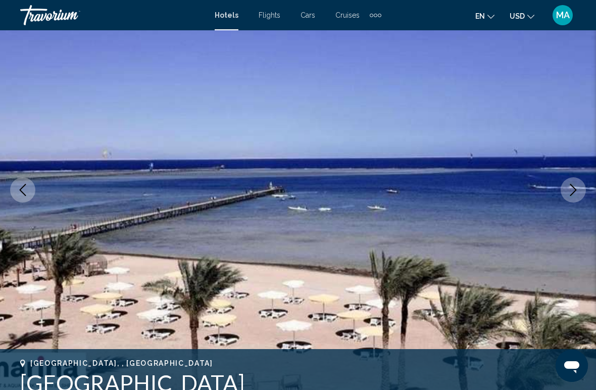
click at [576, 190] on icon "Next image" at bounding box center [574, 190] width 12 height 12
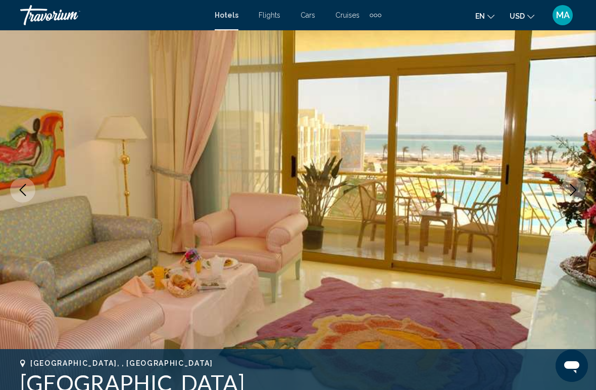
click at [574, 196] on icon "Next image" at bounding box center [574, 190] width 12 height 12
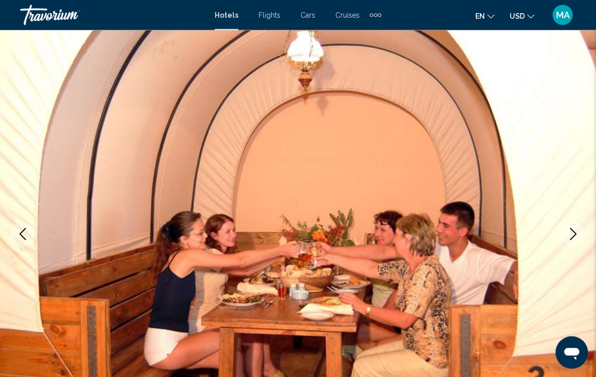
scroll to position [0, 0]
